Goal: Task Accomplishment & Management: Manage account settings

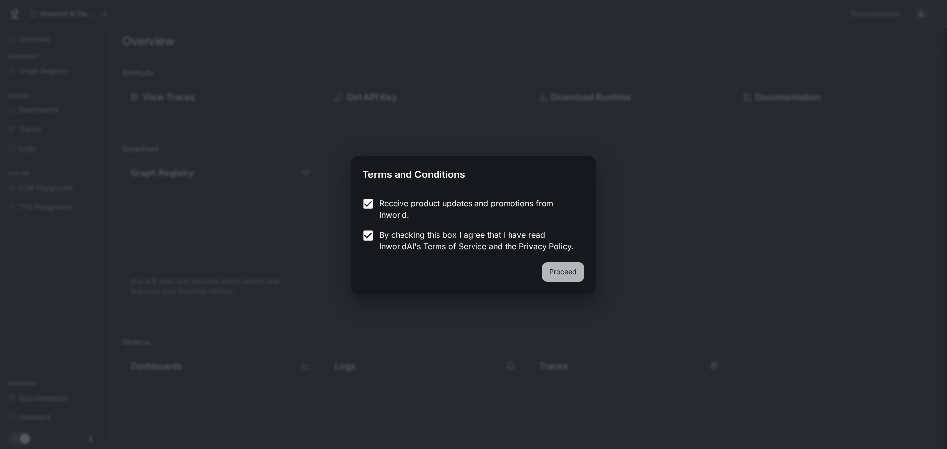
click at [543, 267] on button "Proceed" at bounding box center [562, 272] width 43 height 20
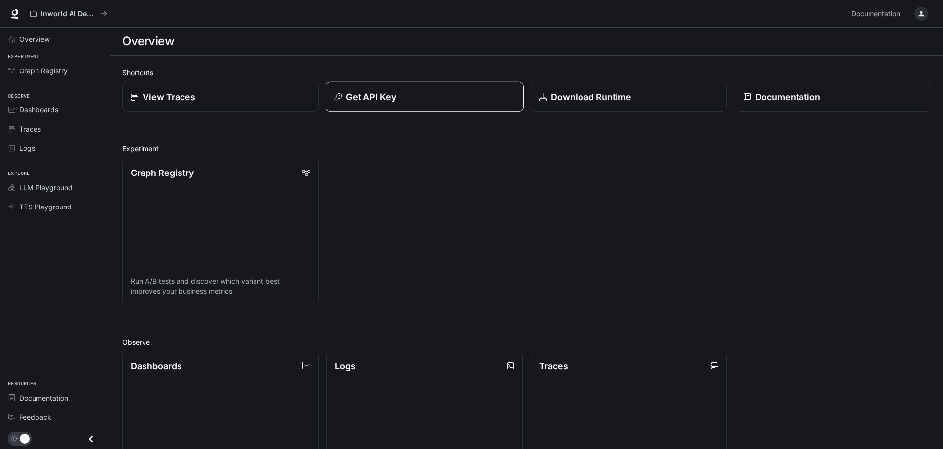
click at [369, 103] on p "Get API Key" at bounding box center [371, 96] width 50 height 13
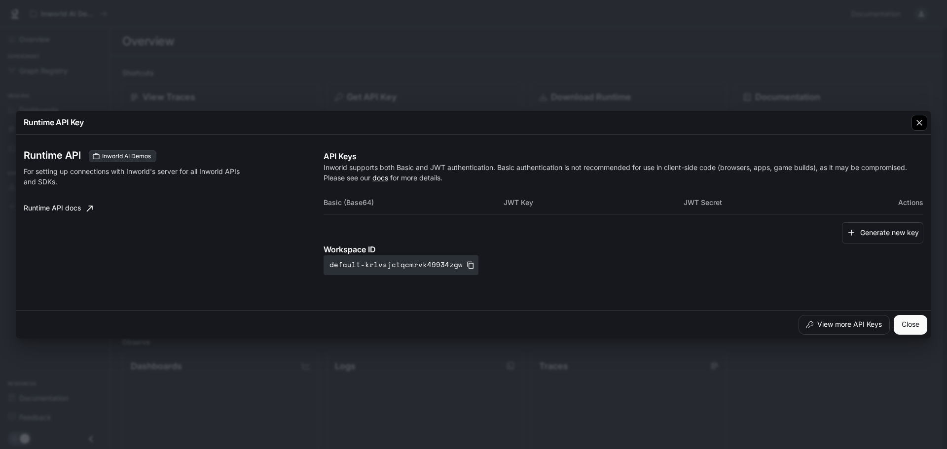
click at [918, 129] on div "button" at bounding box center [919, 123] width 16 height 16
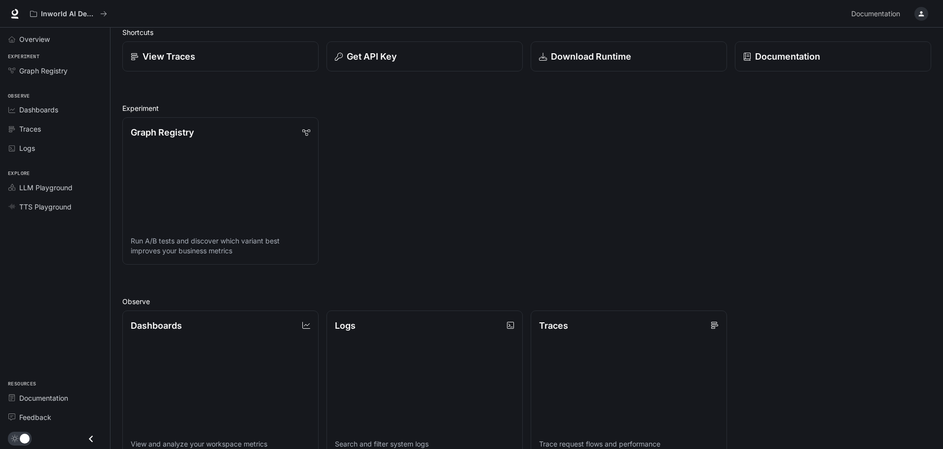
scroll to position [23, 0]
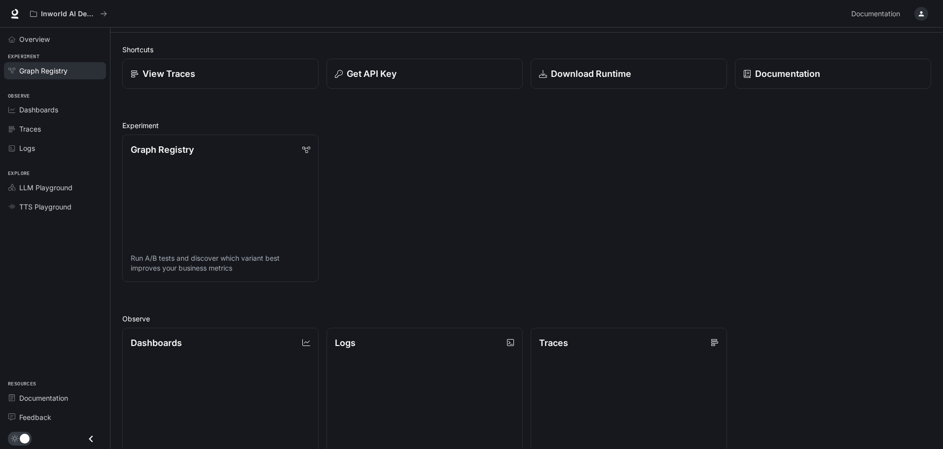
click at [42, 75] on span "Graph Registry" at bounding box center [43, 71] width 48 height 10
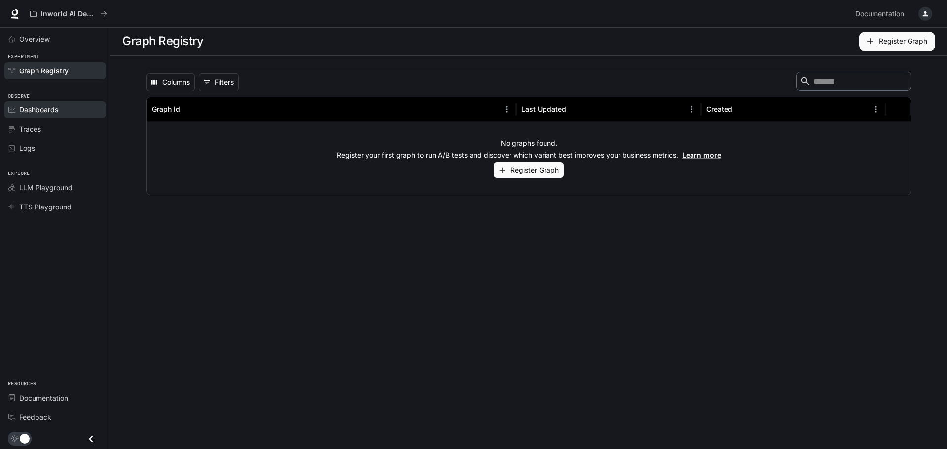
click at [41, 112] on span "Dashboards" at bounding box center [38, 110] width 39 height 10
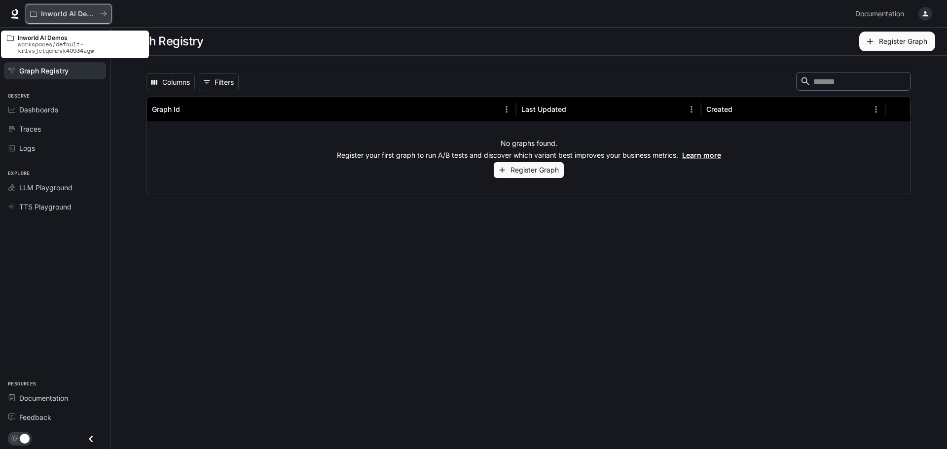
click at [90, 16] on p "Inworld AI Demos" at bounding box center [68, 14] width 55 height 8
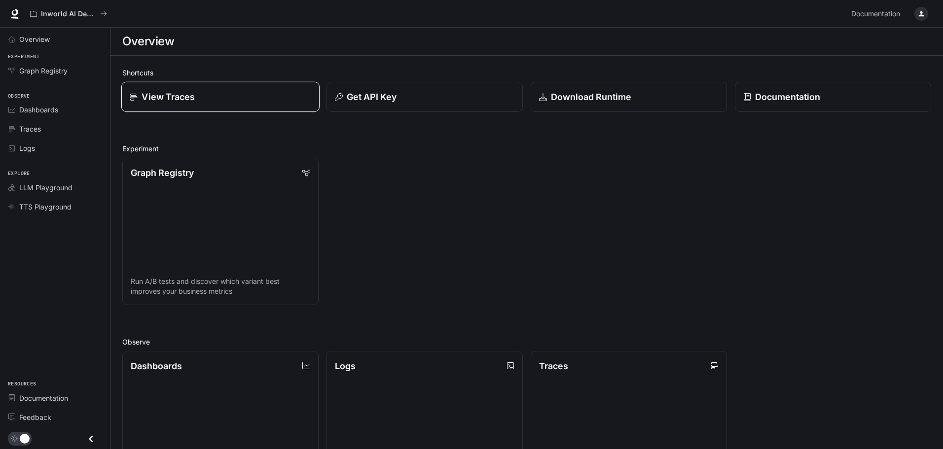
click at [132, 103] on div "View Traces" at bounding box center [220, 96] width 181 height 13
drag, startPoint x: 150, startPoint y: 91, endPoint x: 48, endPoint y: 0, distance: 136.6
click at [149, 91] on p "View Traces" at bounding box center [168, 96] width 53 height 13
click at [914, 17] on button "button" at bounding box center [921, 14] width 20 height 20
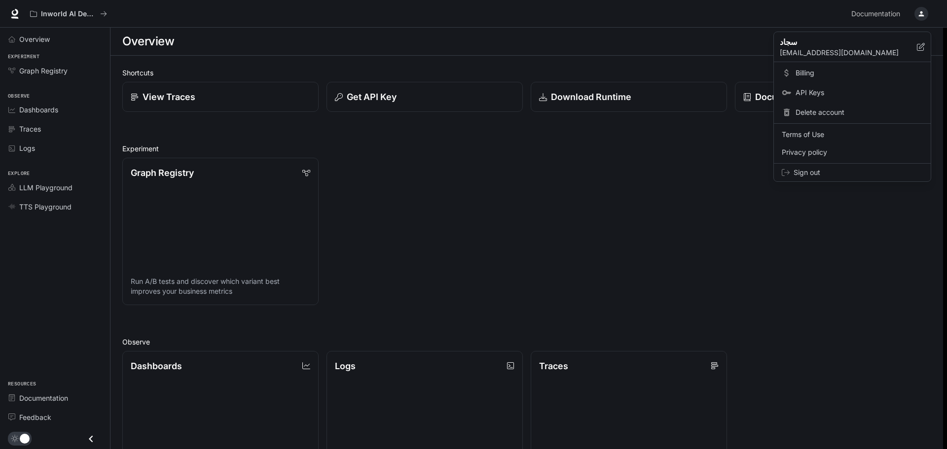
click at [812, 91] on span "API Keys" at bounding box center [858, 93] width 127 height 10
